Goal: Transaction & Acquisition: Download file/media

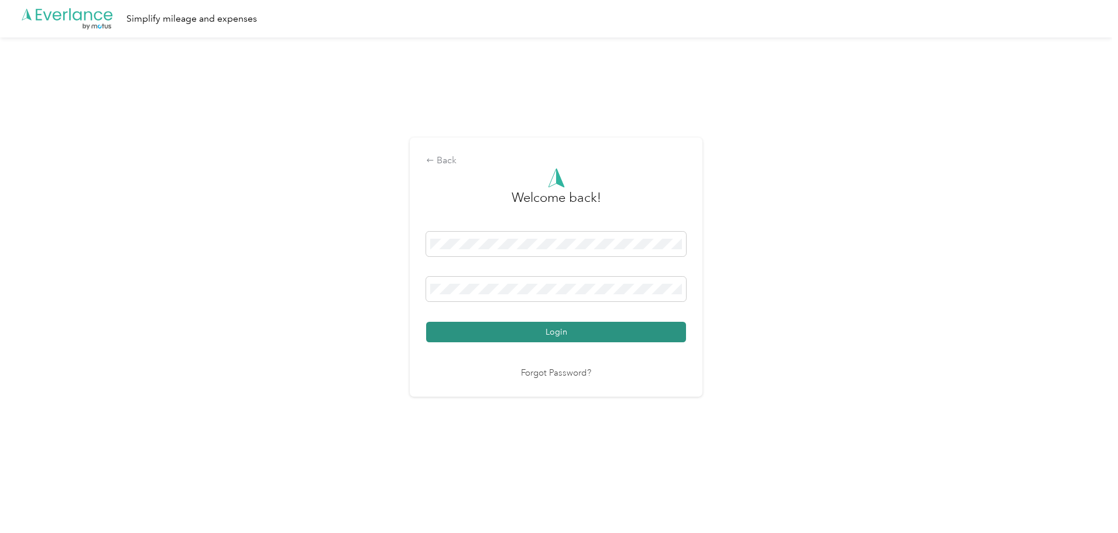
click at [577, 337] on button "Login" at bounding box center [556, 332] width 260 height 20
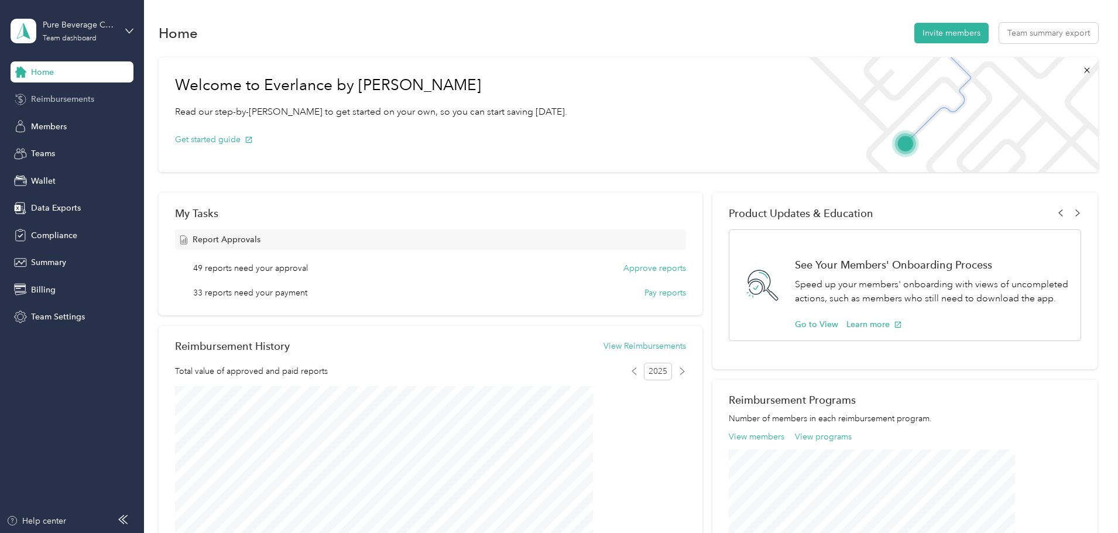
click at [83, 105] on span "Reimbursements" at bounding box center [62, 99] width 63 height 12
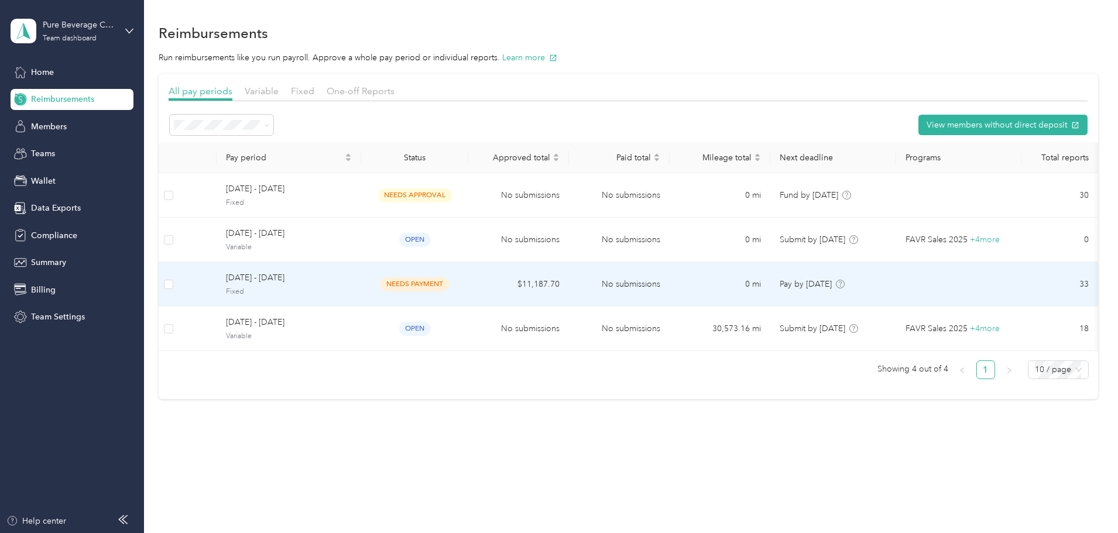
click at [557, 286] on td "$11,187.70" at bounding box center [518, 284] width 101 height 44
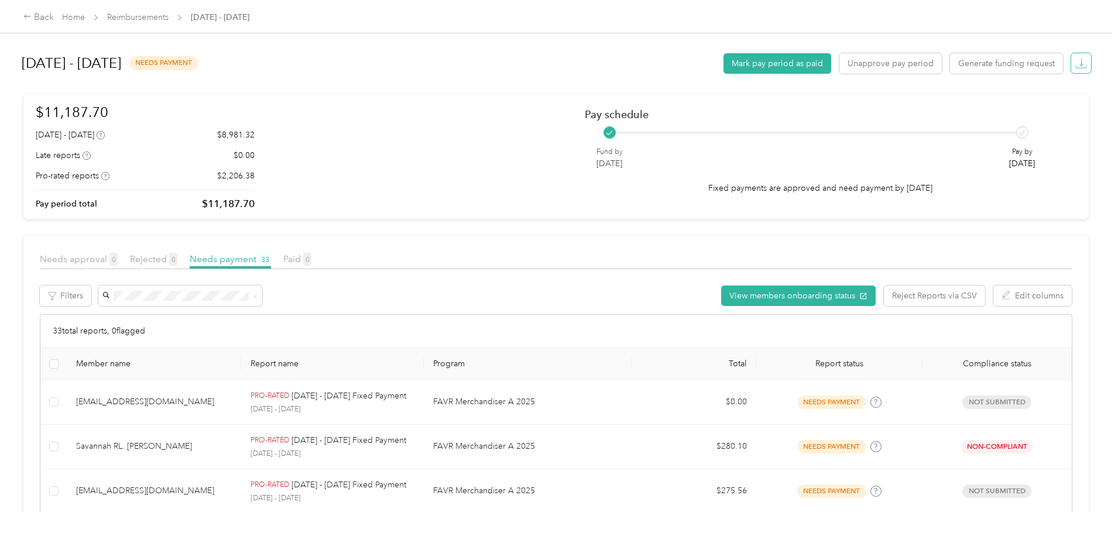
click at [1076, 67] on icon "button" at bounding box center [1082, 63] width 12 height 12
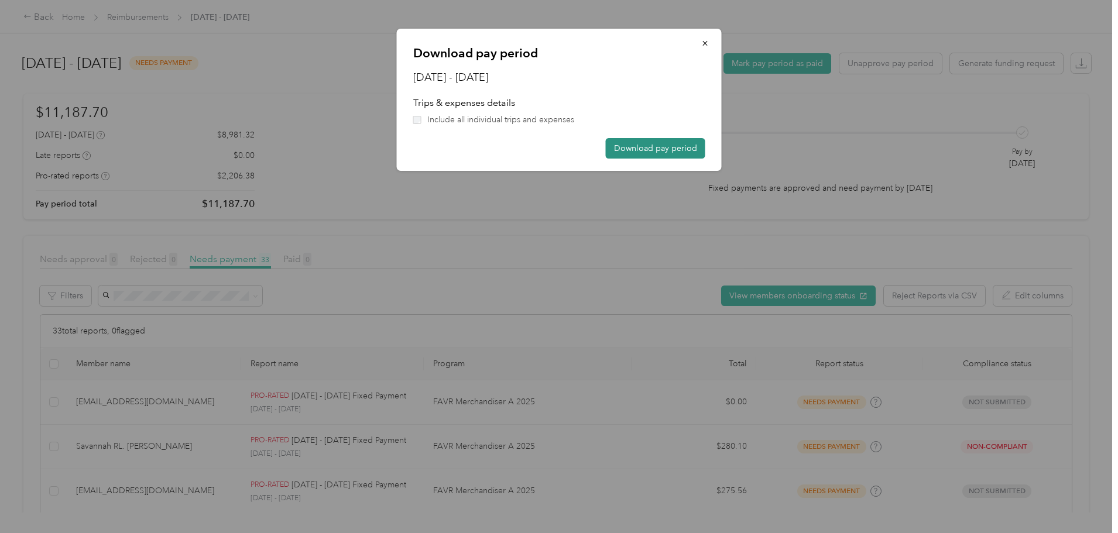
click at [641, 144] on button "Download pay period" at bounding box center [656, 148] width 100 height 20
